Goal: Use online tool/utility: Utilize a website feature to perform a specific function

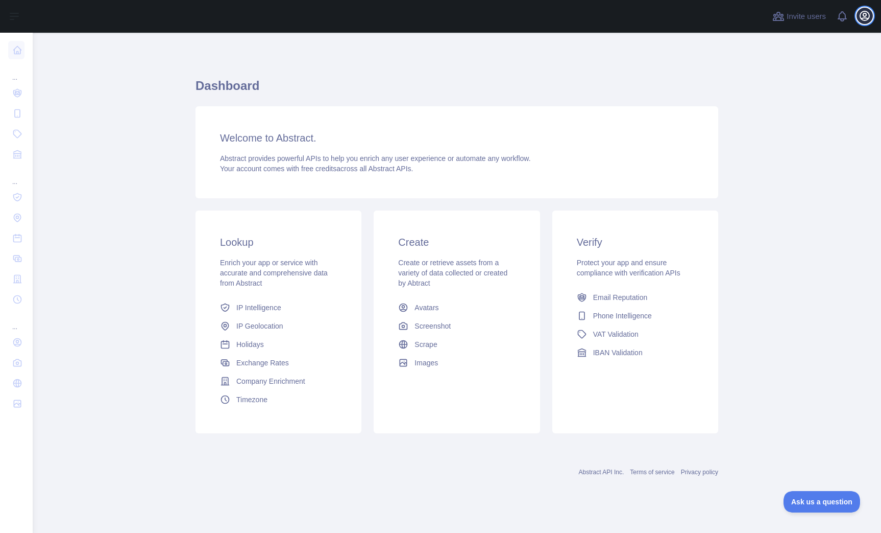
click at [868, 18] on icon "button" at bounding box center [864, 15] width 9 height 9
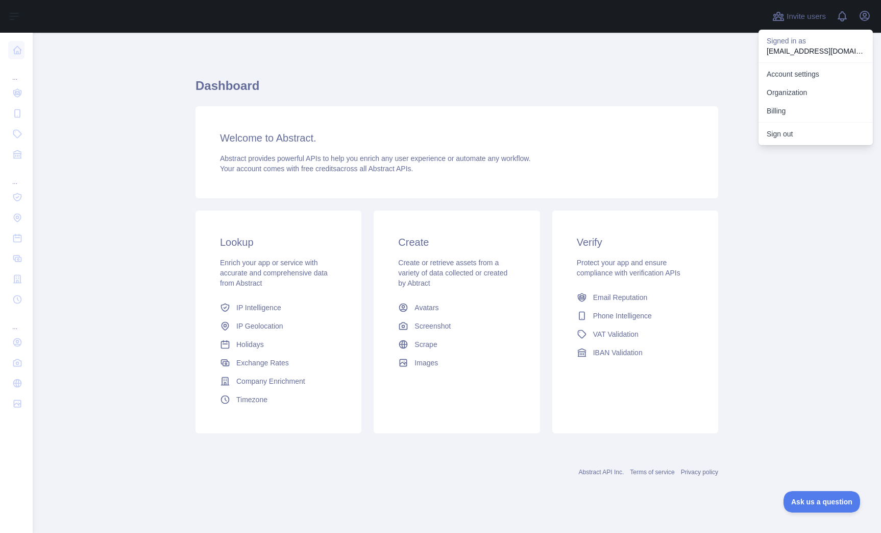
click at [166, 126] on main "Dashboard Welcome to Abstract. Abstract provides powerful APIs to help you enri…" at bounding box center [457, 283] width 849 height 500
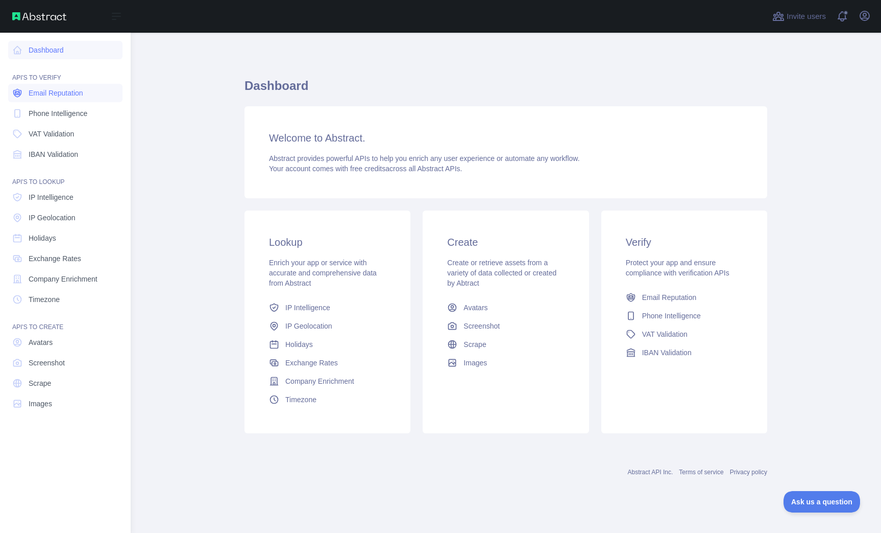
click at [79, 95] on span "Email Reputation" at bounding box center [56, 93] width 55 height 10
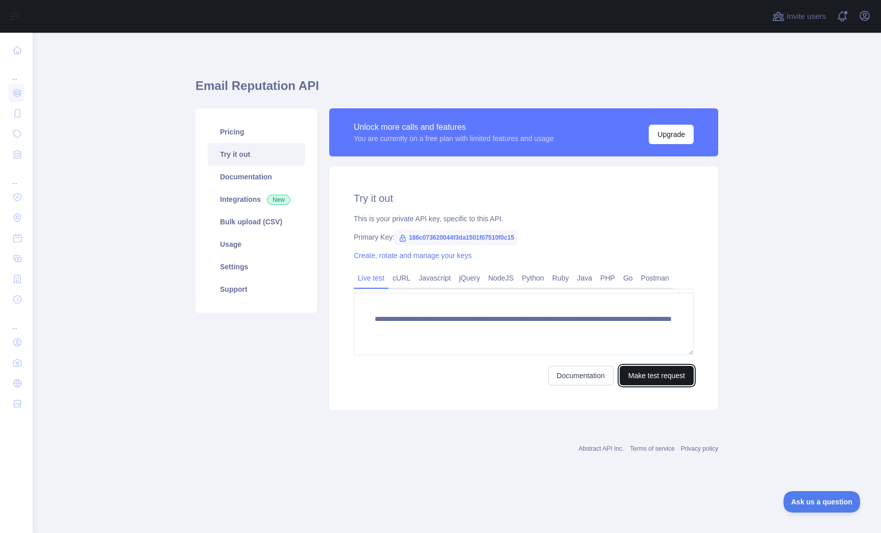
click at [656, 377] on button "Make test request" at bounding box center [657, 375] width 74 height 19
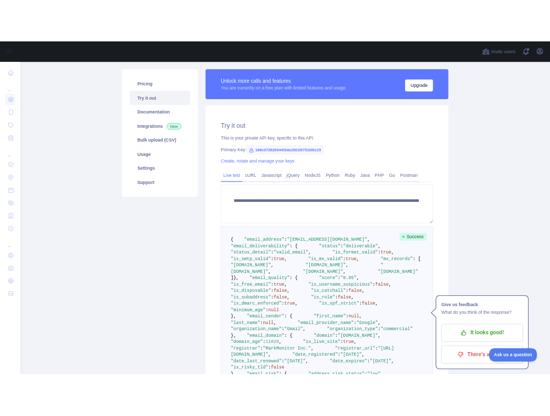
scroll to position [77, 0]
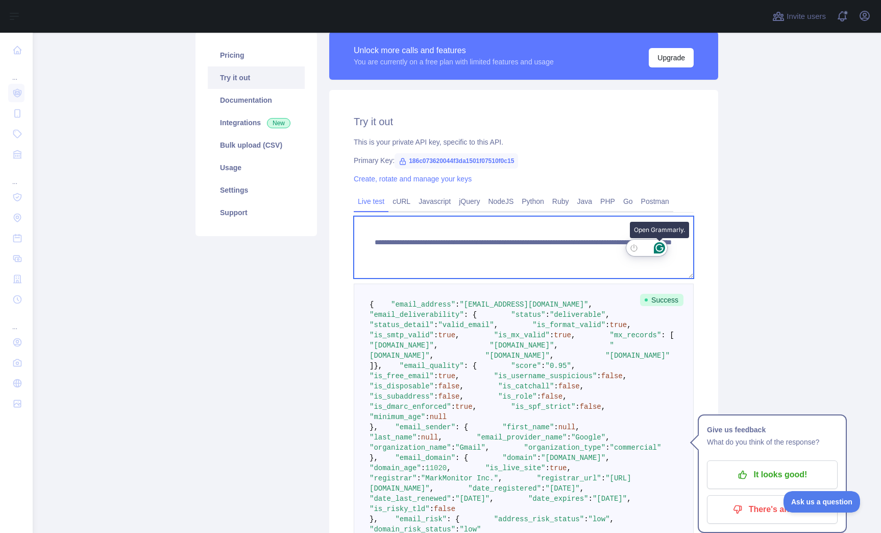
drag, startPoint x: 368, startPoint y: 244, endPoint x: 652, endPoint y: 251, distance: 284.0
click at [657, 253] on html "**********" at bounding box center [440, 266] width 881 height 533
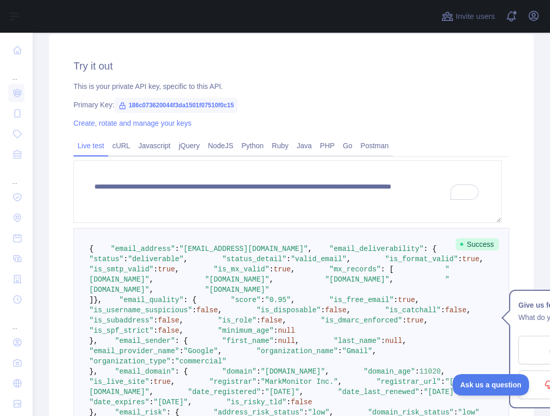
scroll to position [409, 0]
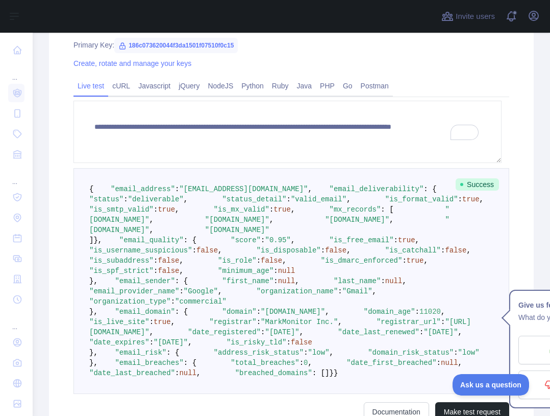
click at [408, 302] on pre "{ "email_address" : "[EMAIL_ADDRESS][DOMAIN_NAME]" , "email_deliverability" : {…" at bounding box center [292, 281] width 436 height 226
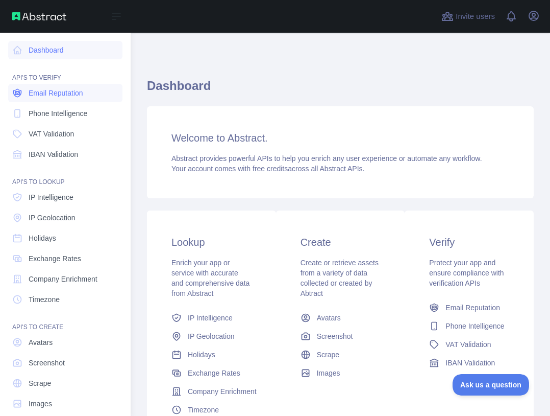
click at [71, 96] on span "Email Reputation" at bounding box center [56, 93] width 55 height 10
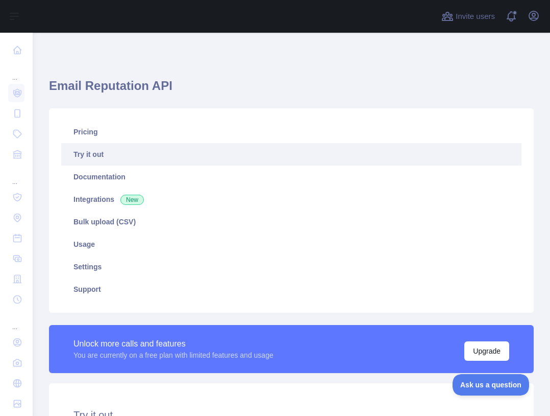
click at [125, 160] on link "Try it out" at bounding box center [291, 154] width 461 height 22
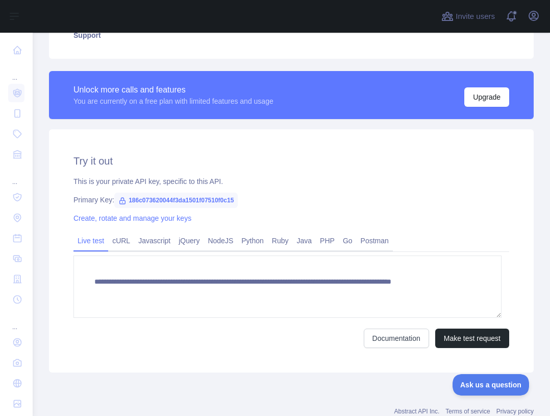
scroll to position [255, 0]
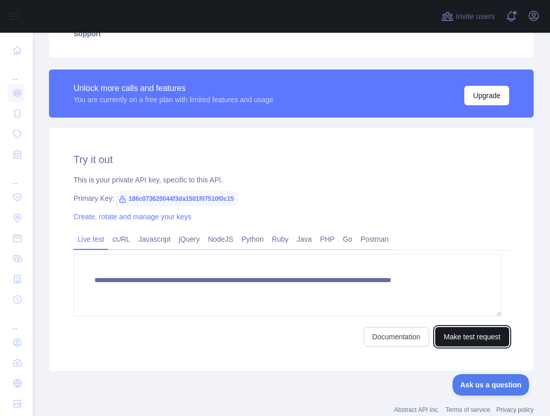
click at [461, 339] on button "Make test request" at bounding box center [473, 336] width 74 height 19
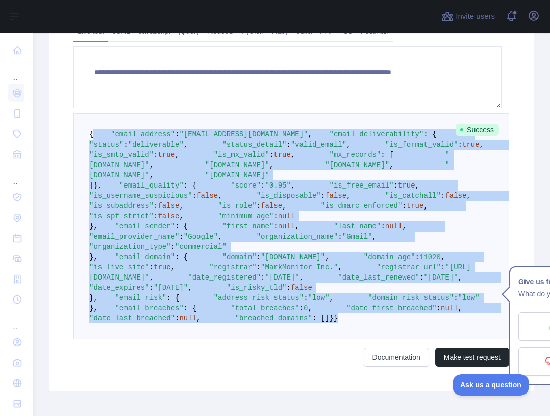
scroll to position [425, 0]
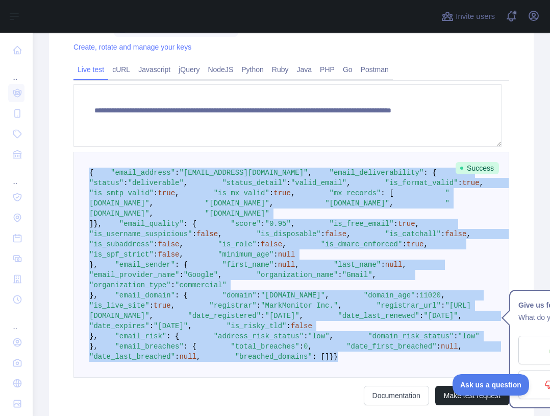
drag, startPoint x: 134, startPoint y: 262, endPoint x: 62, endPoint y: 165, distance: 121.2
click at [66, 165] on div "**********" at bounding box center [291, 193] width 485 height 471
copy code "{ "email_address" : "brettwarrenhill@gmail.com" , "email_deliverability" : { "s…"
